Goal: Find specific page/section: Find specific page/section

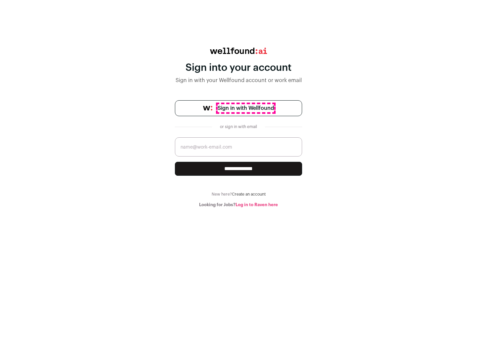
click at [245, 108] on span "Sign in with Wellfound" at bounding box center [246, 108] width 56 height 8
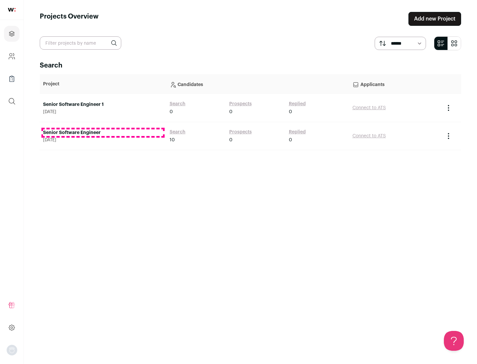
click at [103, 133] on link "Senior Software Engineer" at bounding box center [103, 132] width 120 height 7
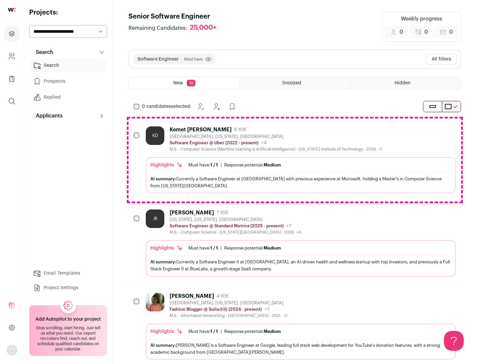
click at [295, 160] on div "Highlights Must have: 1 / 1 How many must haves have been fulfilled? | Response…" at bounding box center [301, 175] width 310 height 36
